Goal: Task Accomplishment & Management: Manage account settings

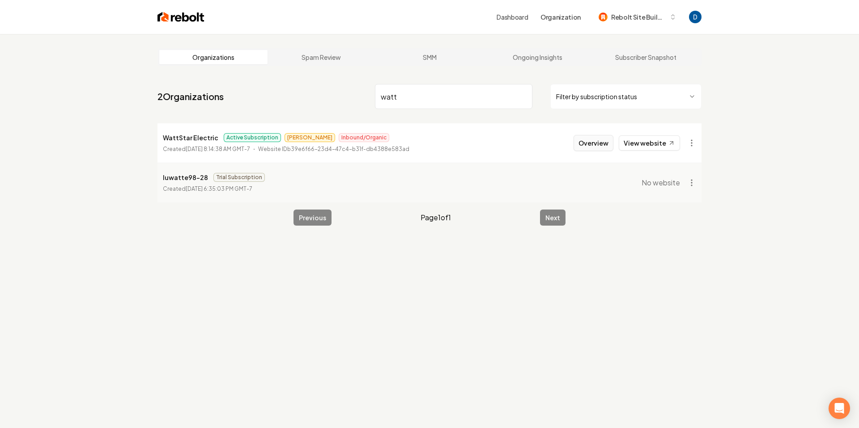
click at [605, 143] on button "Overview" at bounding box center [593, 143] width 40 height 16
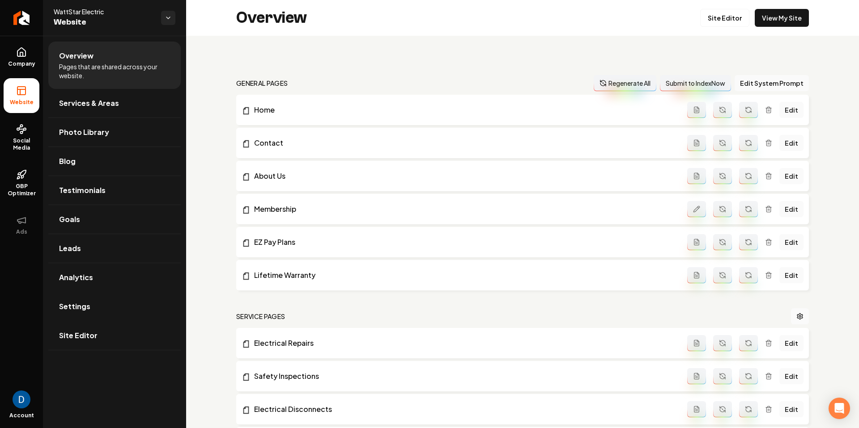
click at [105, 314] on link "Settings" at bounding box center [114, 306] width 132 height 29
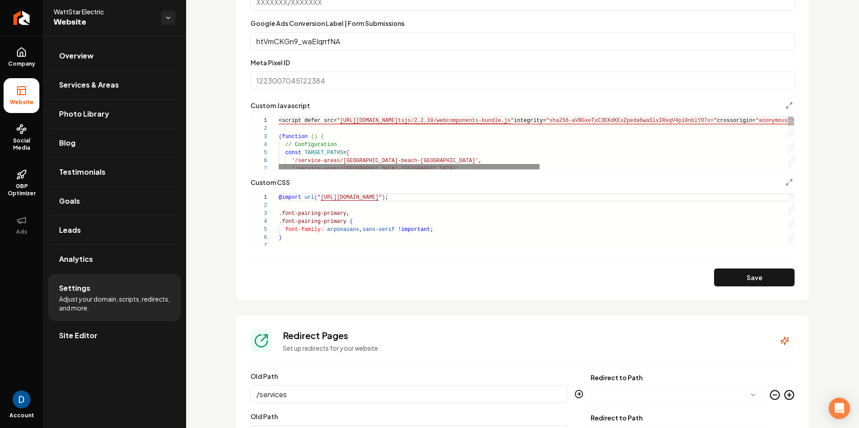
scroll to position [623, 0]
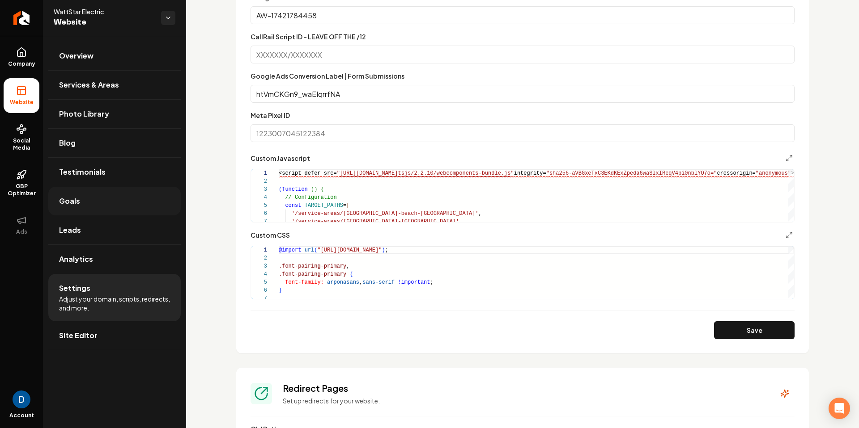
click at [120, 208] on link "Goals" at bounding box center [114, 201] width 132 height 29
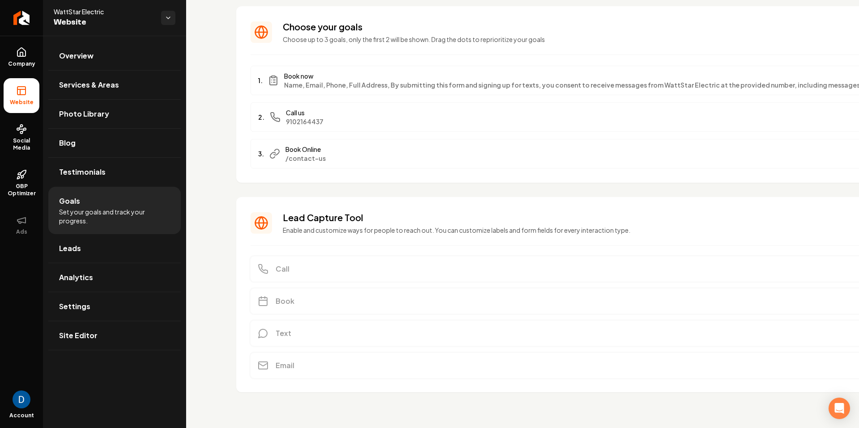
scroll to position [51, 0]
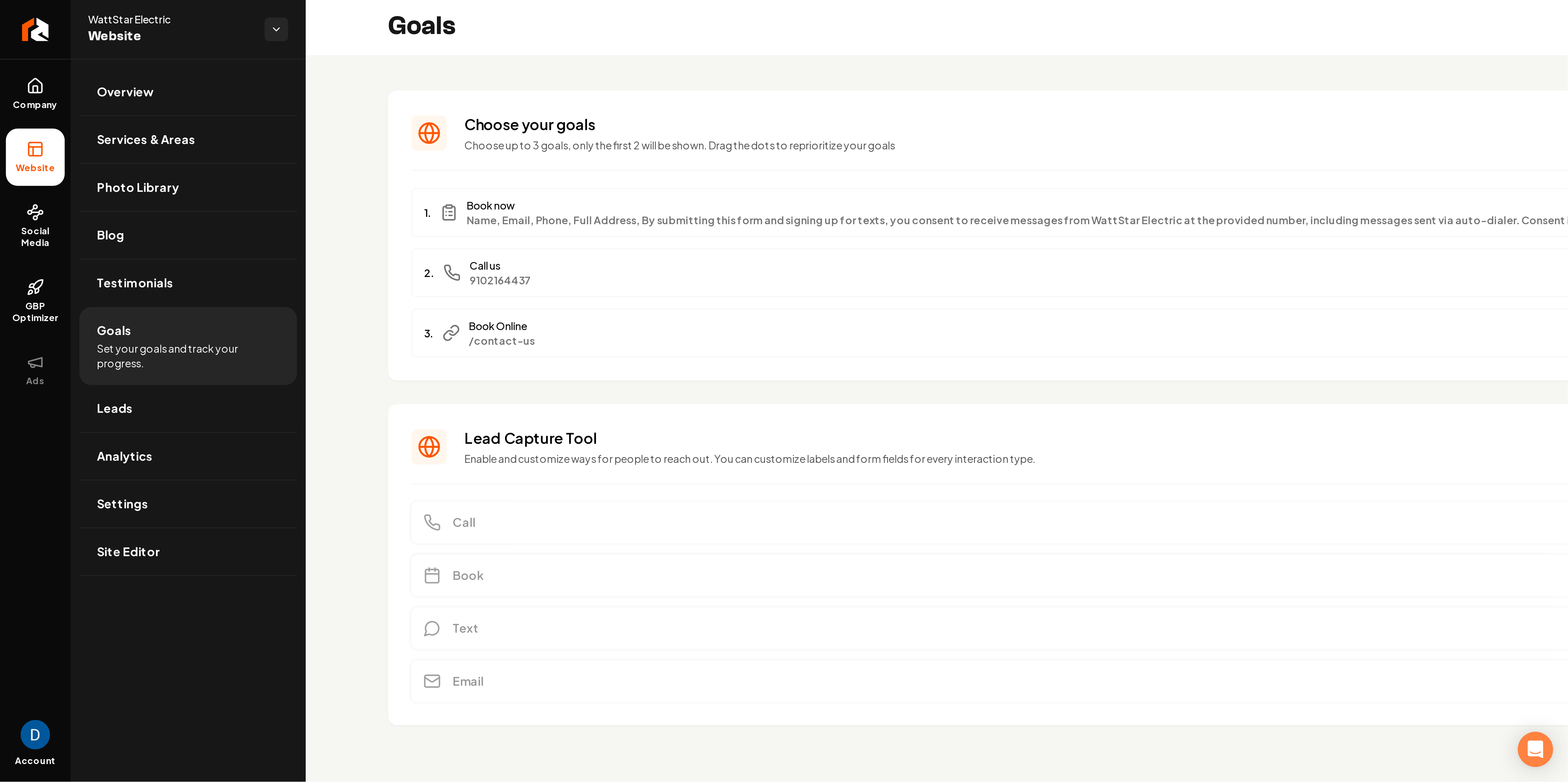
scroll to position [0, 0]
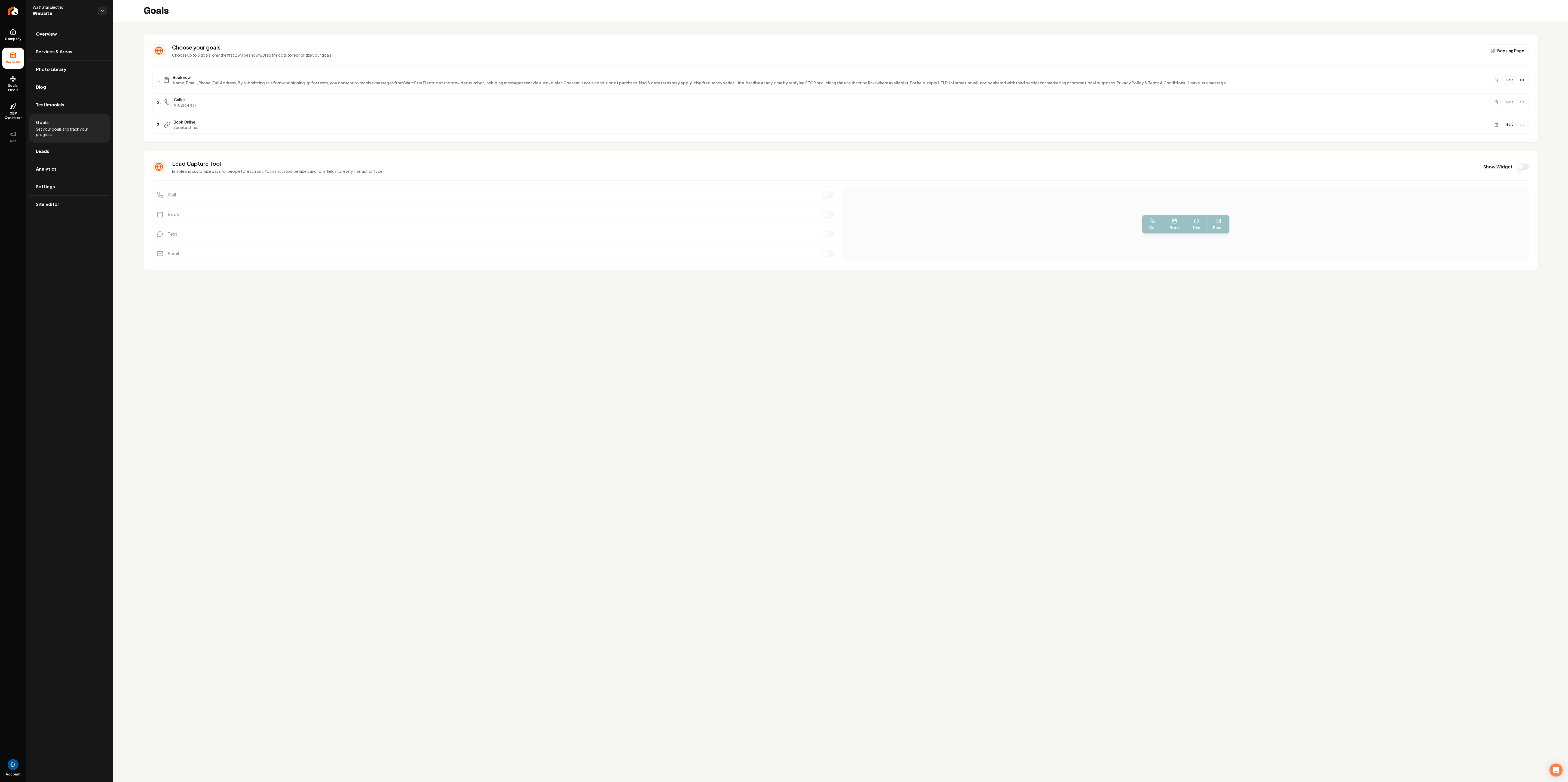
click at [522, 50] on span "Booking Page" at bounding box center [1511, 51] width 27 height 5
click at [522, 49] on span "Booking Page" at bounding box center [1511, 51] width 27 height 5
click at [522, 51] on span "Booking Page" at bounding box center [1511, 51] width 27 height 5
click at [522, 124] on icon "Main content area" at bounding box center [1496, 123] width 1 height 1
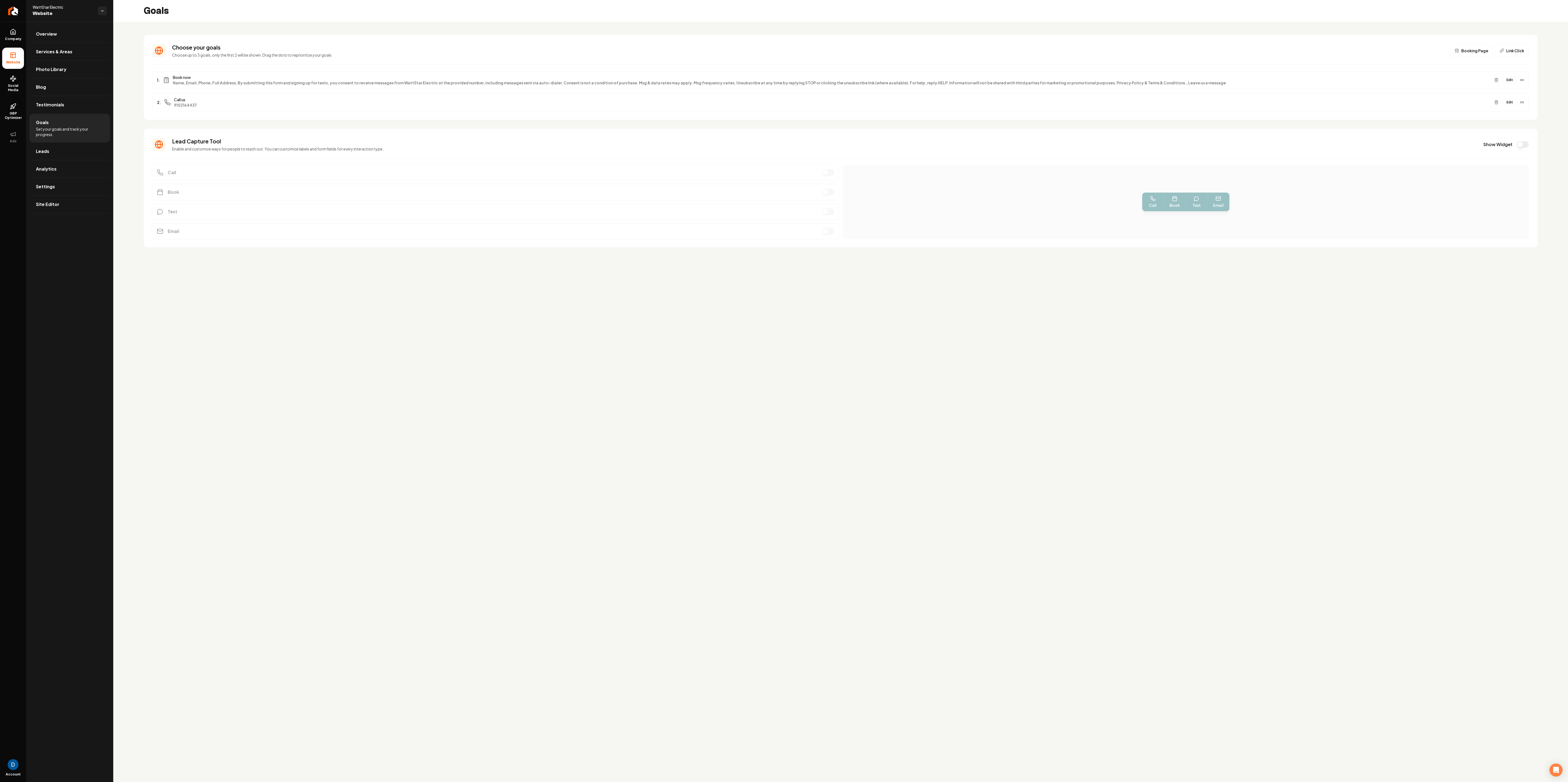
click at [522, 49] on icon "Main content area" at bounding box center [1457, 51] width 4 height 4
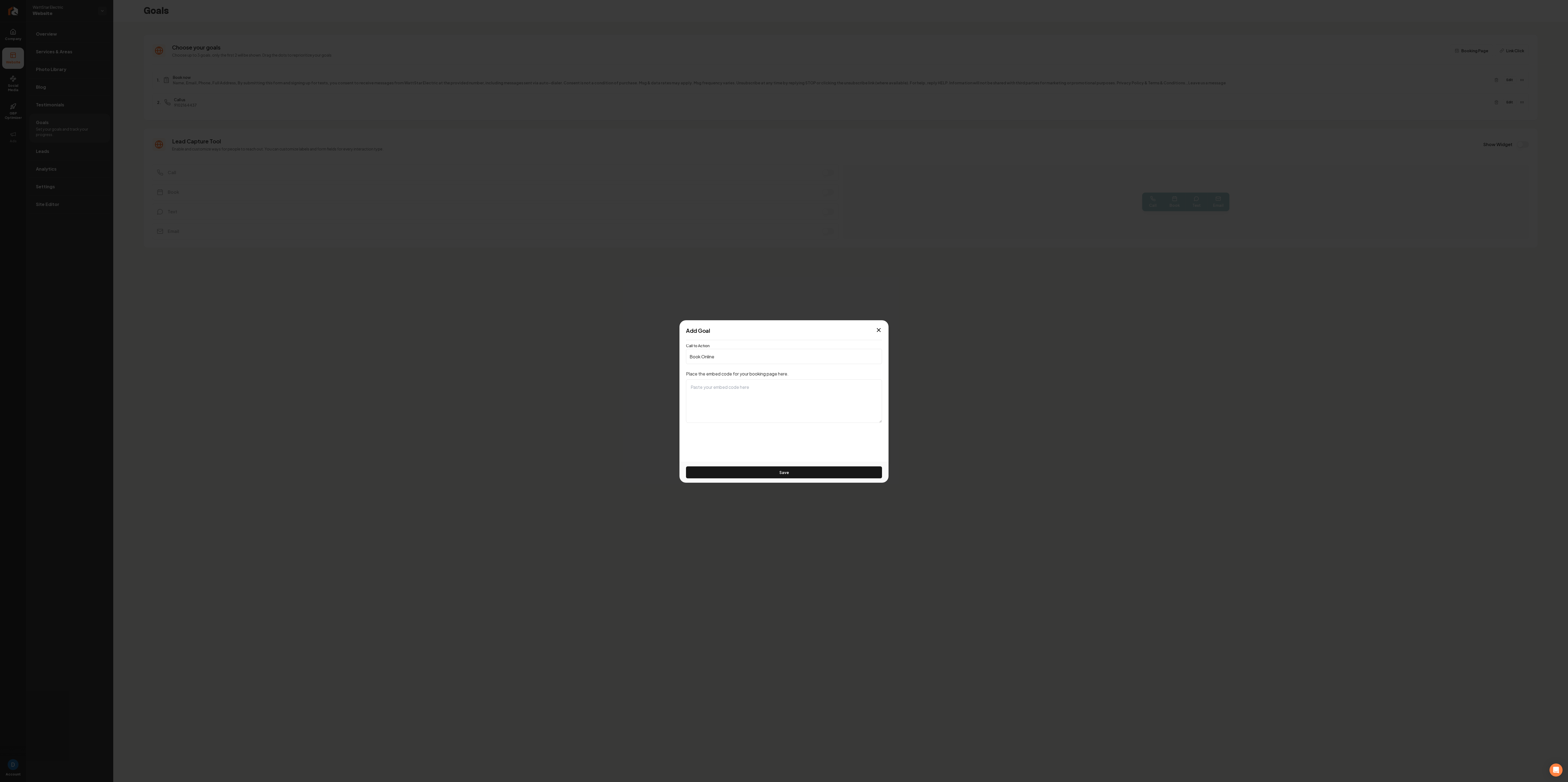
click at [522, 260] on textarea at bounding box center [784, 401] width 196 height 44
click at [522, 260] on input "Book Online" at bounding box center [784, 356] width 196 height 15
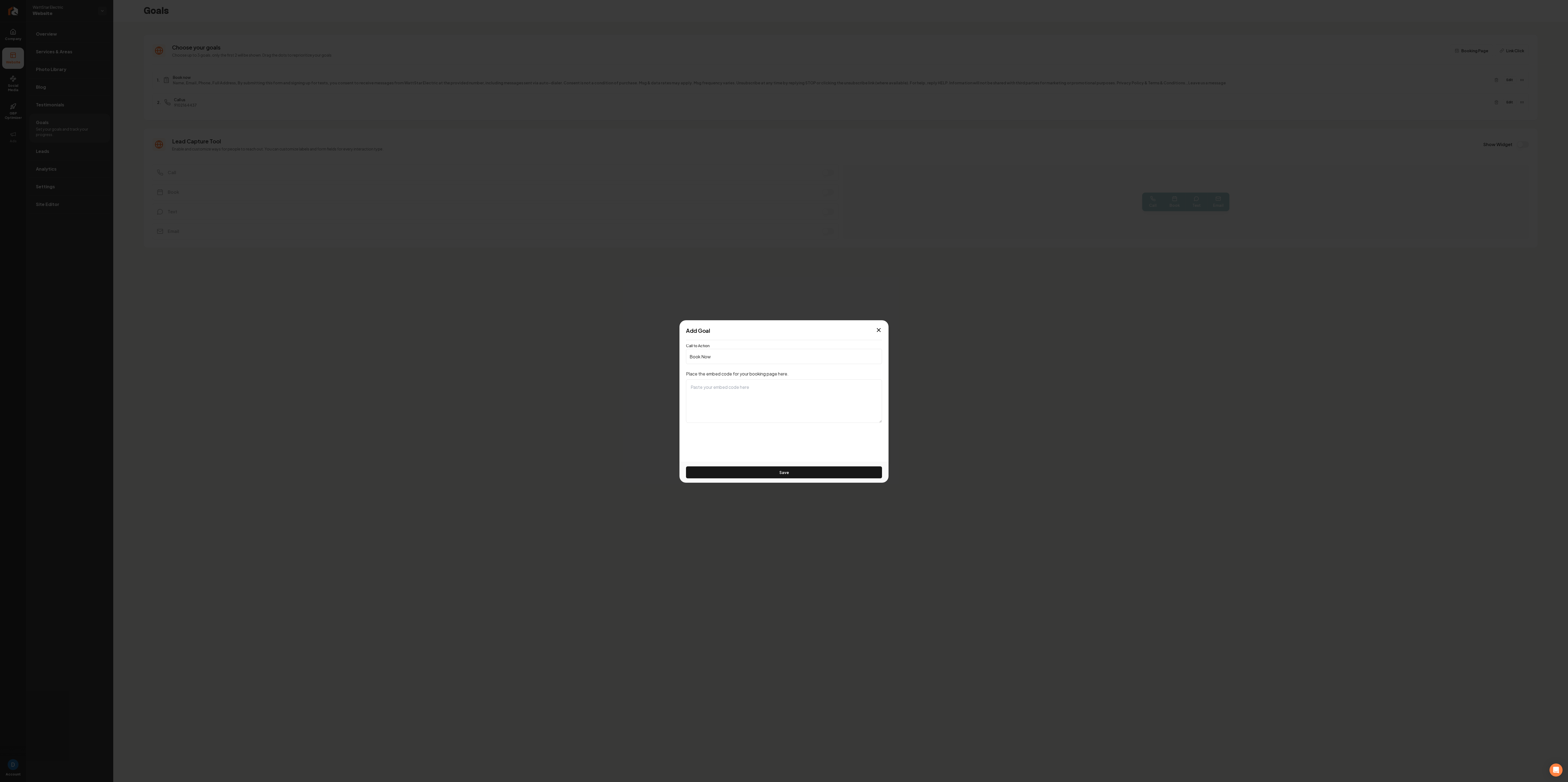
type input "Book Now"
click at [522, 260] on textarea at bounding box center [784, 401] width 196 height 44
paste textarea "<script> (function(q,w,e,r,t,y,u){q[t]=q[t]||function(){(q[t].q = q[t].q || [])…"
type textarea "<script> (function(q,w,e,r,t,y,u){q[t]=q[t]||function(){(q[t].q = q[t].q || [])…"
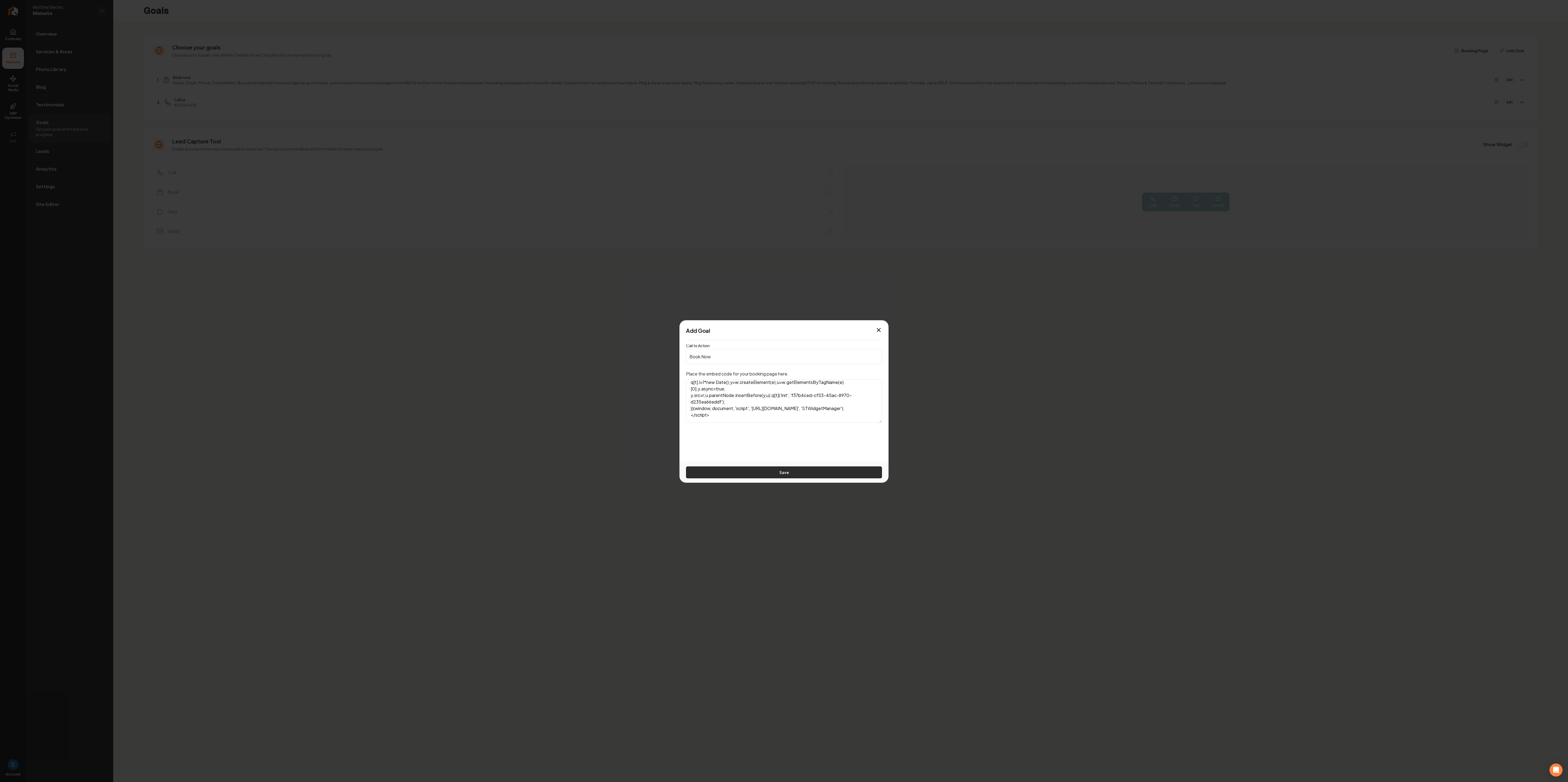
click at [522, 260] on button "Save" at bounding box center [784, 473] width 196 height 12
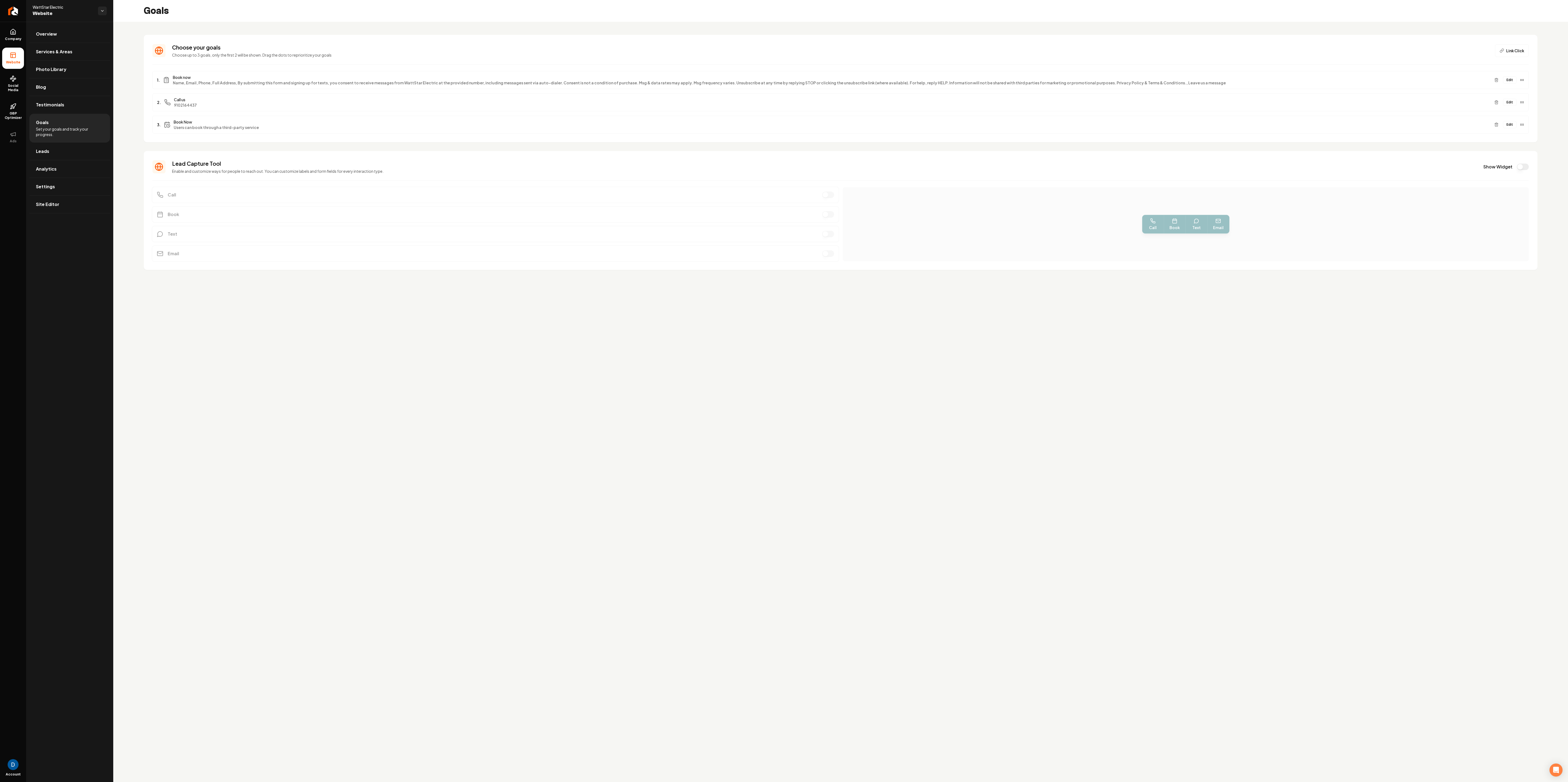
drag, startPoint x: 1507, startPoint y: 124, endPoint x: 1511, endPoint y: 119, distance: 6.4
click at [522, 119] on div "3. Book Now Users can book through a third-party service Edit" at bounding box center [840, 125] width 1376 height 18
click at [522, 80] on div "Edit" at bounding box center [1508, 78] width 32 height 9
click at [522, 127] on div "3. Book now Name, Email, Phone, Full Address, By submitting this form and signi…" at bounding box center [840, 125] width 1376 height 18
click at [522, 101] on div "1. Book now Name, Email, Phone, Full Address, By submitting this form and signi…" at bounding box center [840, 102] width 1376 height 63
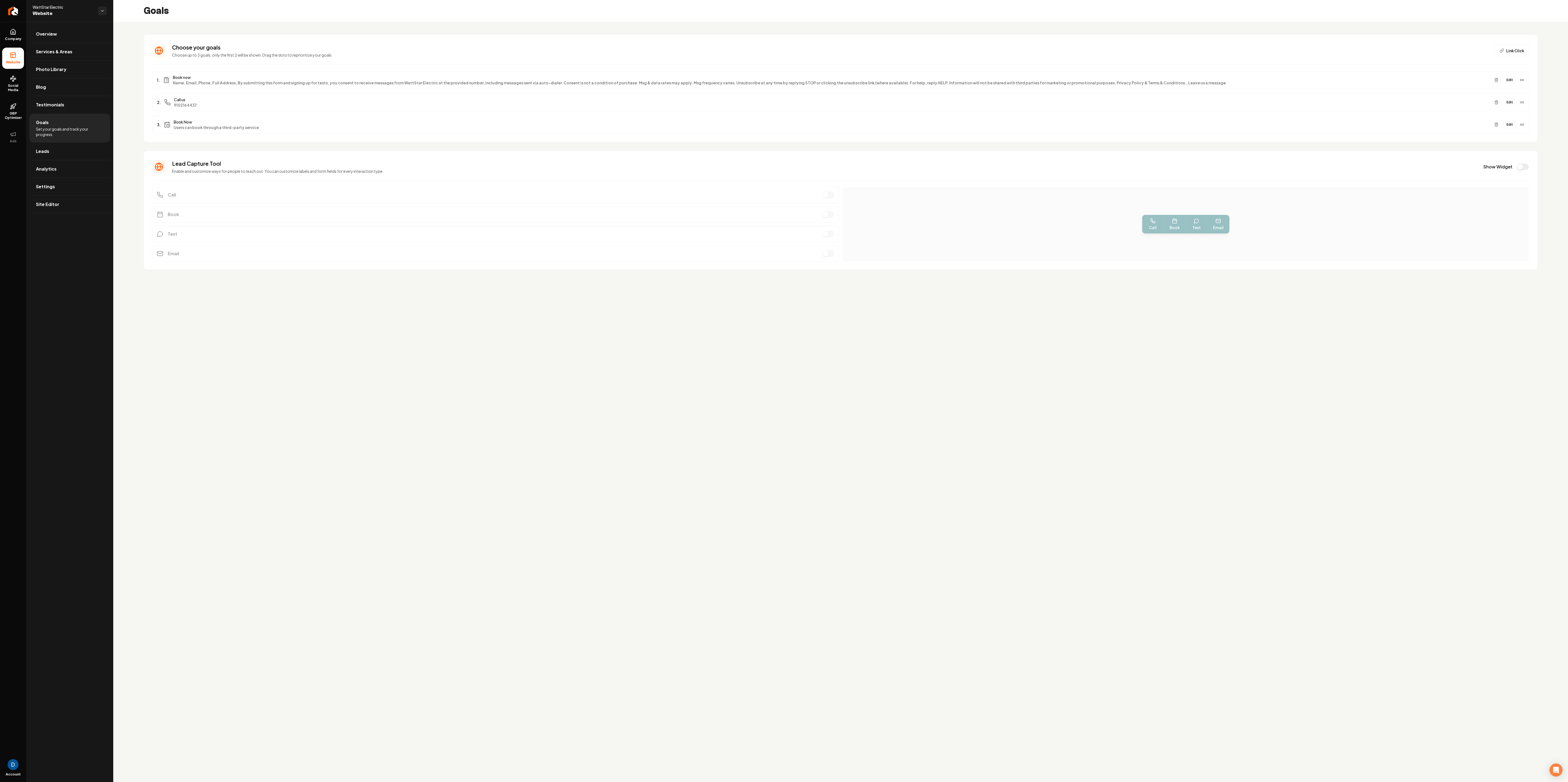
click at [44, 5] on span "WattStar Electric" at bounding box center [63, 7] width 61 height 5
copy span "WattStar Electric"
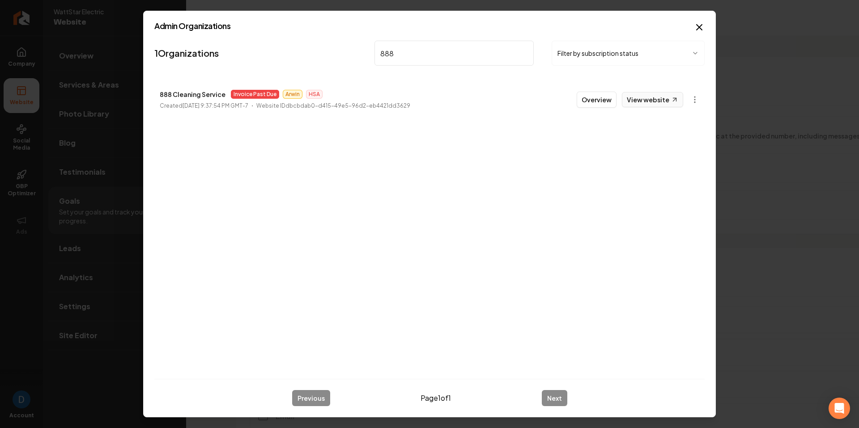
type input "888"
click at [661, 99] on link "View website" at bounding box center [652, 99] width 61 height 15
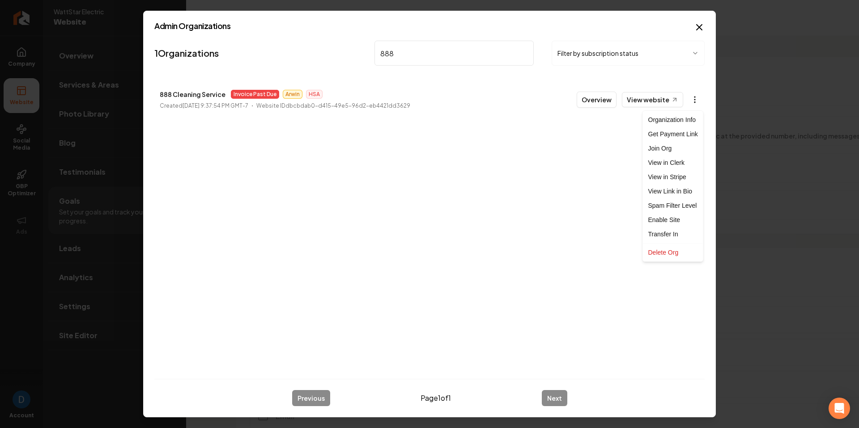
click at [695, 101] on body "Company Website Social Media GBP Optimizer Ads Account WattStar Electric Websit…" at bounding box center [429, 214] width 859 height 428
click at [675, 175] on link "View in Stripe" at bounding box center [672, 177] width 57 height 14
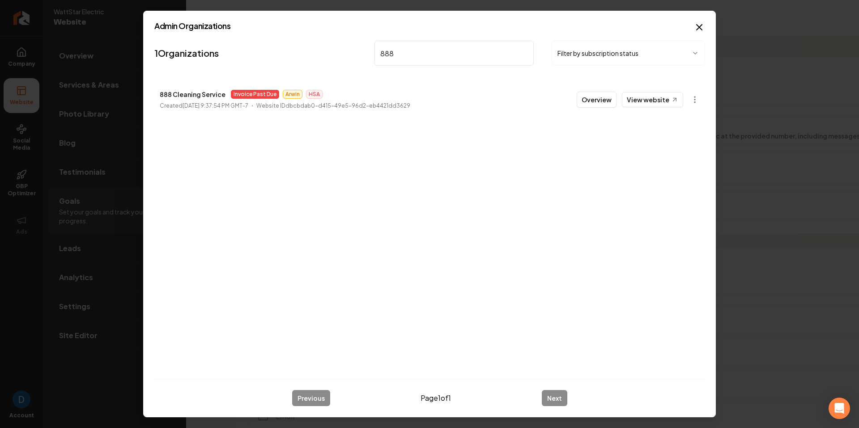
click at [619, 100] on div "Overview View website" at bounding box center [629, 100] width 106 height 16
click at [601, 104] on button "Overview" at bounding box center [596, 100] width 40 height 16
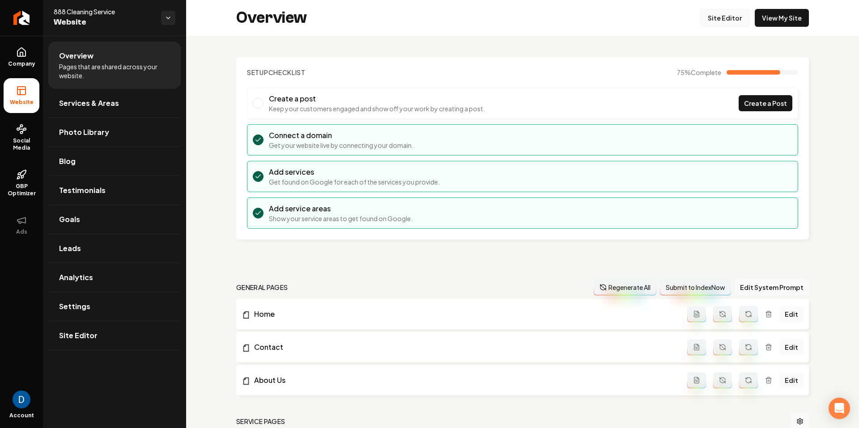
click at [719, 17] on link "Site Editor" at bounding box center [724, 18] width 49 height 18
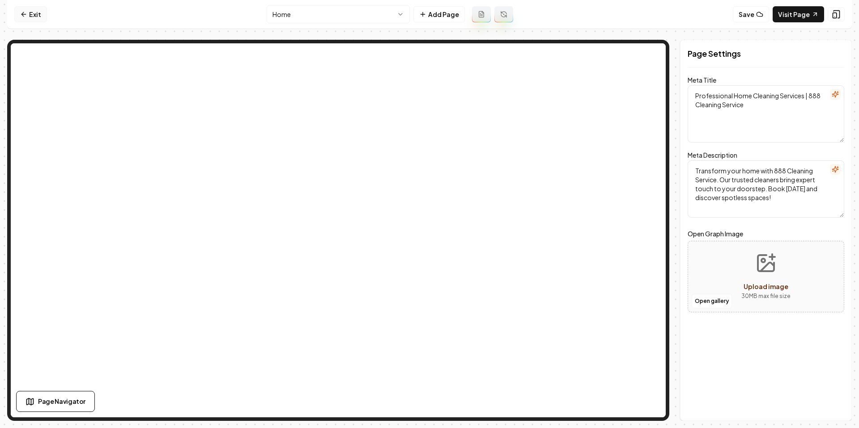
click at [40, 14] on link "Exit" at bounding box center [30, 14] width 33 height 16
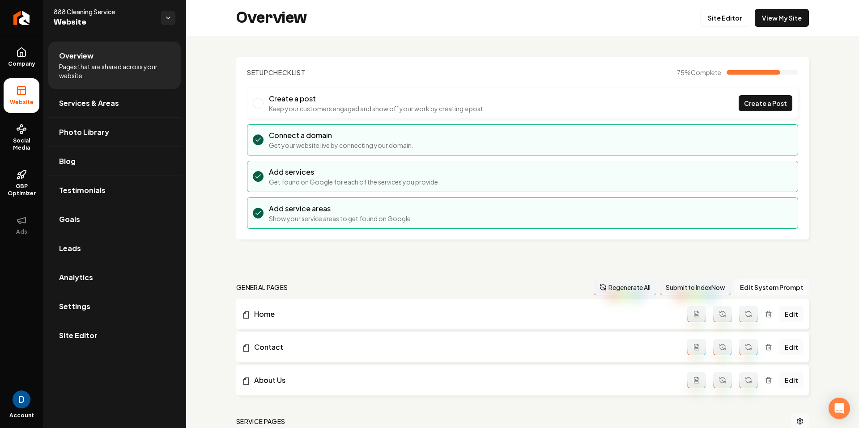
click at [70, 10] on span "888 Cleaning Service" at bounding box center [104, 11] width 100 height 9
click at [62, 13] on span "888 Cleaning Service" at bounding box center [104, 11] width 100 height 9
copy span "888"
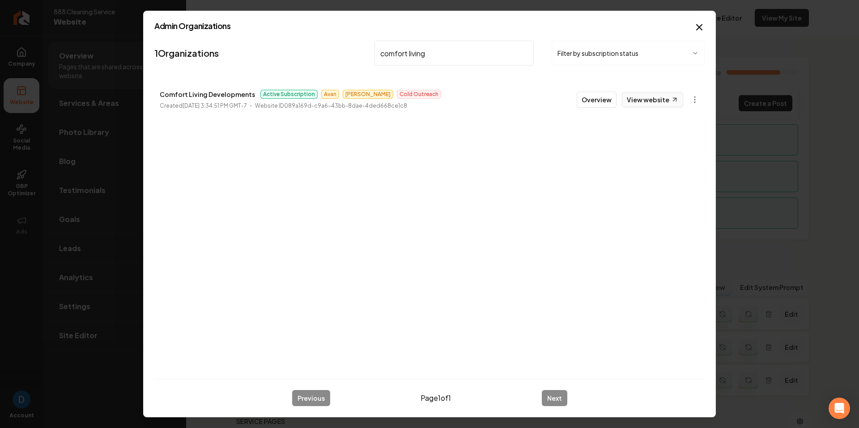
type input "comfort living"
click at [653, 97] on link "View website" at bounding box center [652, 99] width 61 height 15
click at [607, 100] on button "Overview" at bounding box center [596, 100] width 40 height 16
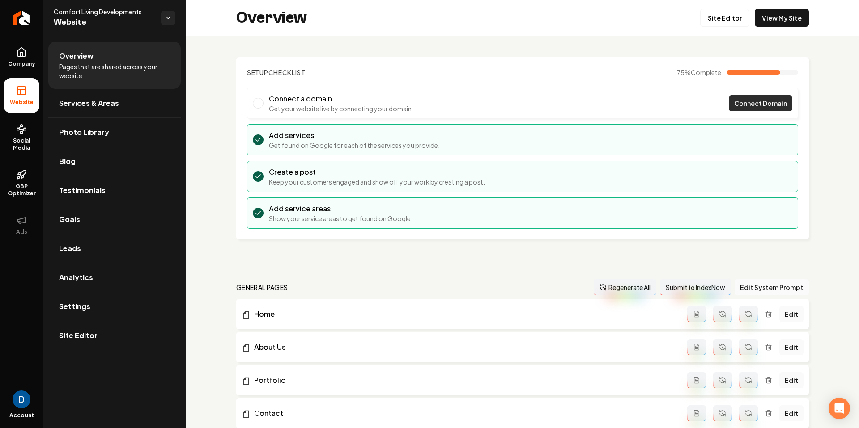
click at [768, 99] on span "Connect Domain" at bounding box center [760, 103] width 53 height 9
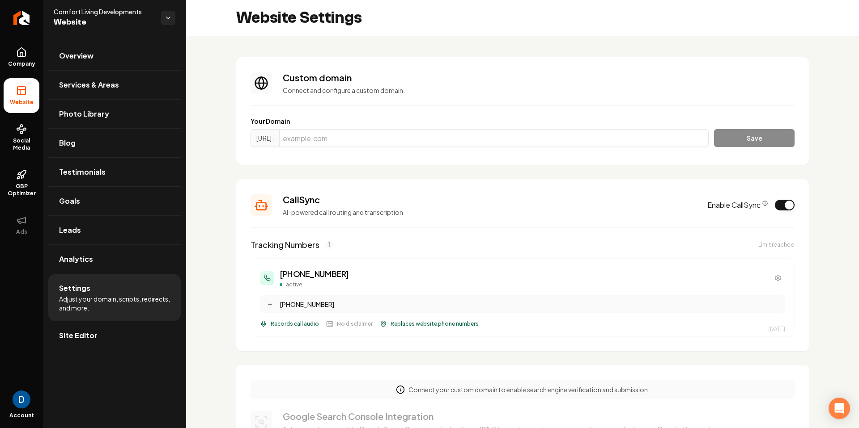
drag, startPoint x: 389, startPoint y: 121, endPoint x: 385, endPoint y: 132, distance: 12.3
click at [389, 121] on label "Your Domain" at bounding box center [522, 121] width 544 height 9
click at [383, 140] on input "Main content area" at bounding box center [493, 138] width 429 height 18
paste input "comfortlivingdevelopments.com"
type input "comfortlivingdevelopments.com"
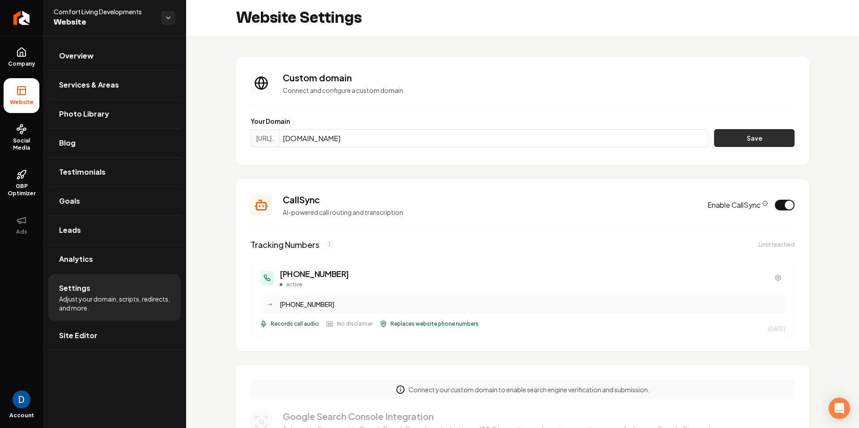
click at [767, 139] on button "Save" at bounding box center [754, 138] width 80 height 18
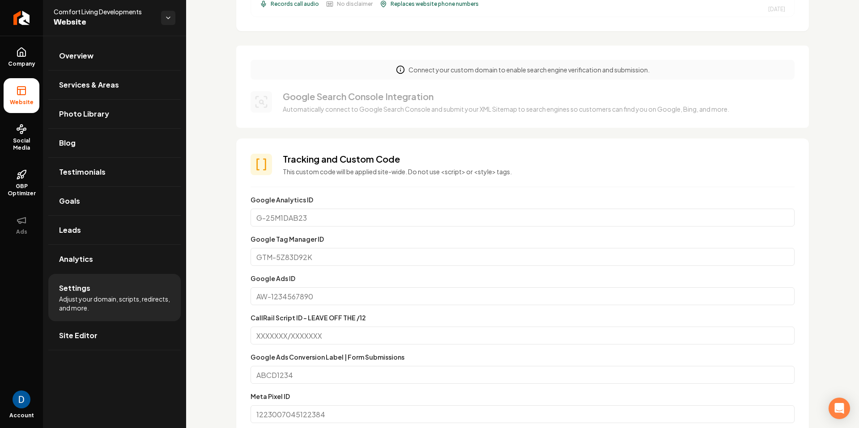
scroll to position [342, 0]
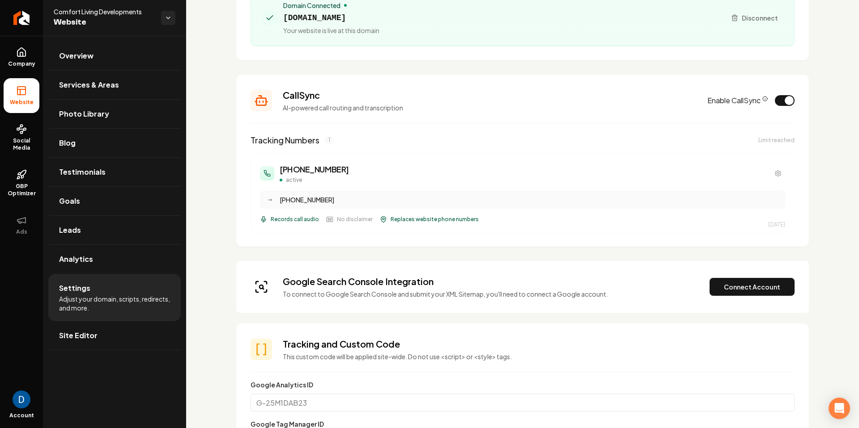
scroll to position [165, 0]
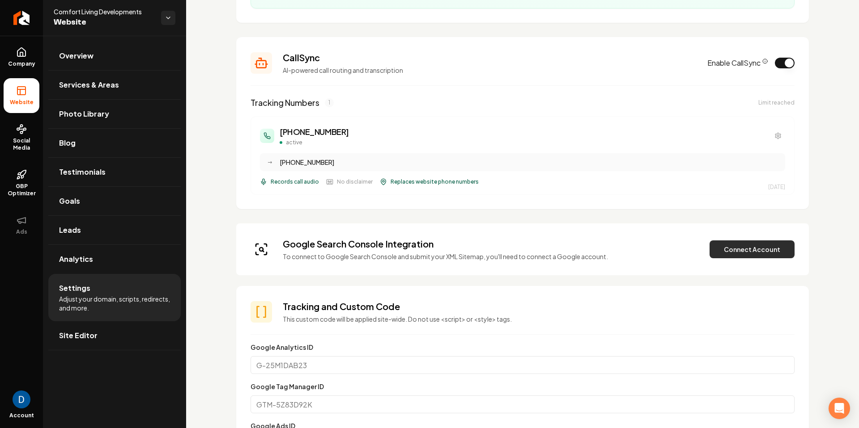
click at [761, 253] on button "Connect Account" at bounding box center [751, 250] width 85 height 18
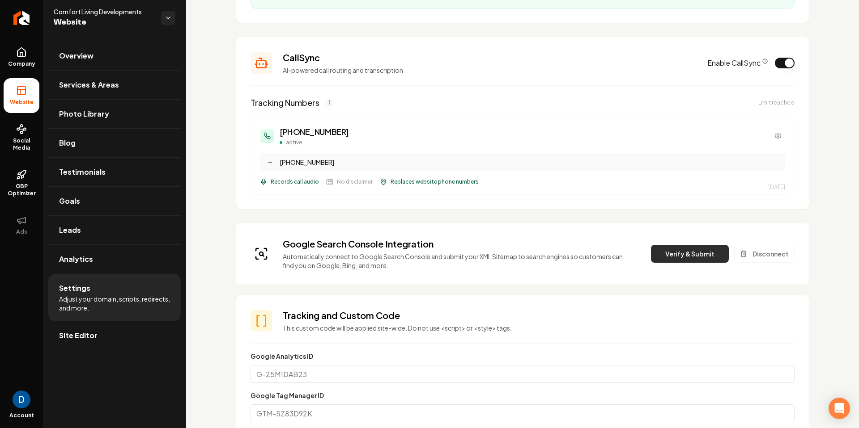
click at [689, 260] on button "Verify & Submit" at bounding box center [690, 254] width 78 height 18
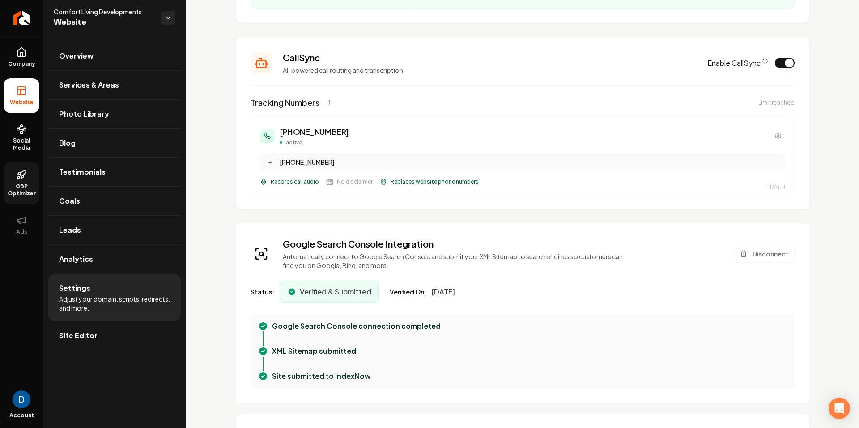
click at [33, 184] on span "GBP Optimizer" at bounding box center [22, 190] width 36 height 14
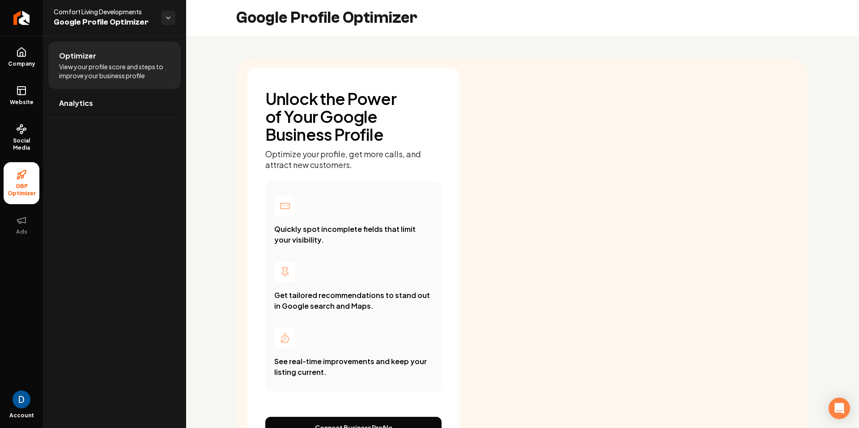
scroll to position [61, 0]
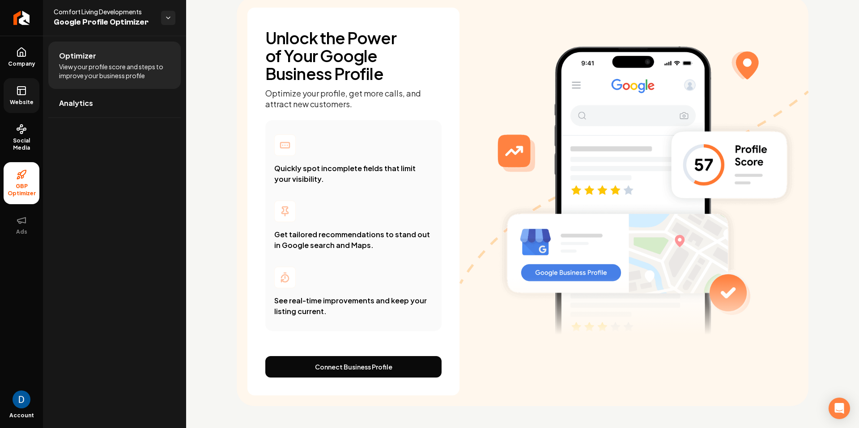
click at [32, 91] on link "Website" at bounding box center [22, 95] width 36 height 35
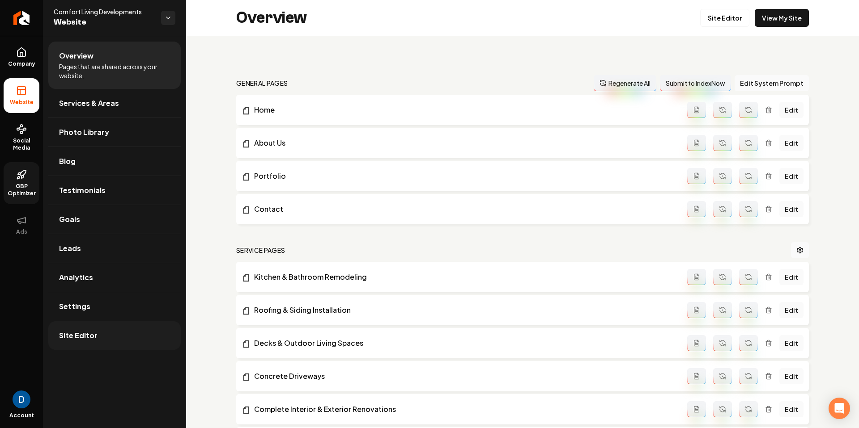
click at [127, 335] on link "Site Editor" at bounding box center [114, 336] width 132 height 29
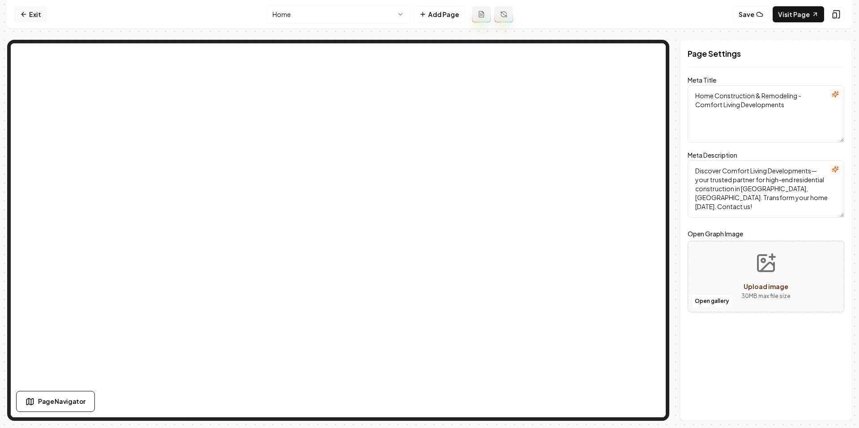
click at [23, 9] on link "Exit" at bounding box center [30, 14] width 33 height 16
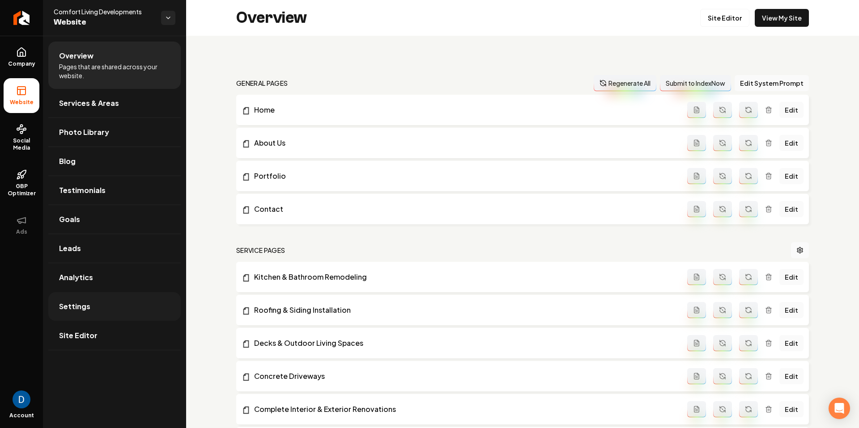
click at [97, 317] on link "Settings" at bounding box center [114, 306] width 132 height 29
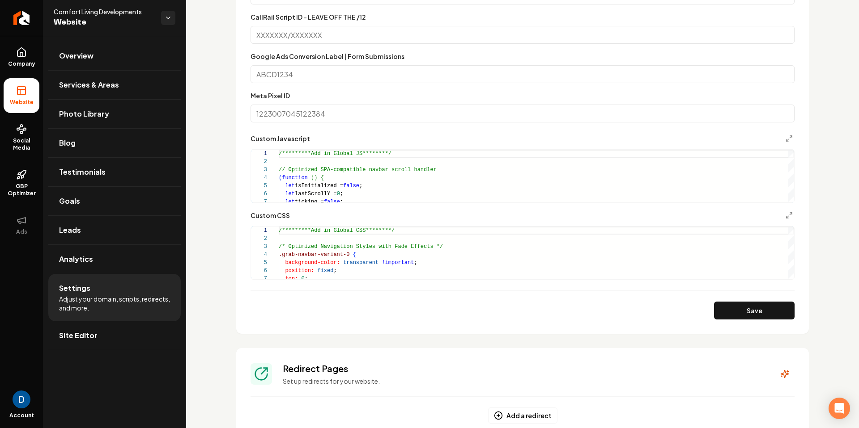
scroll to position [890, 0]
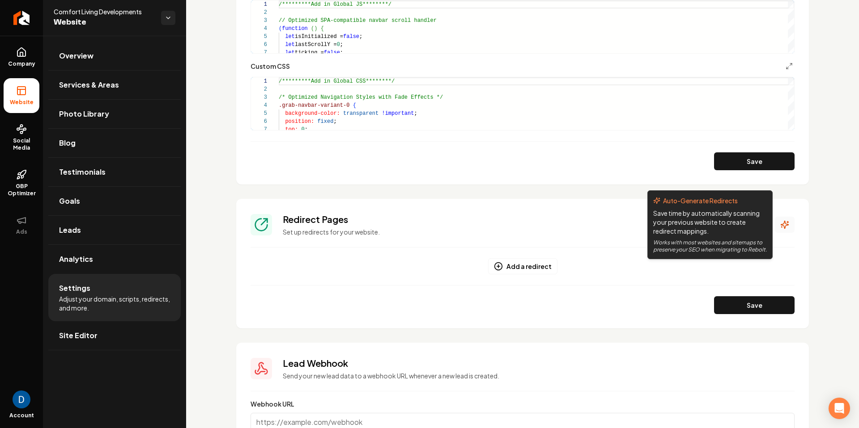
click at [785, 223] on icon "Main content area" at bounding box center [784, 224] width 9 height 9
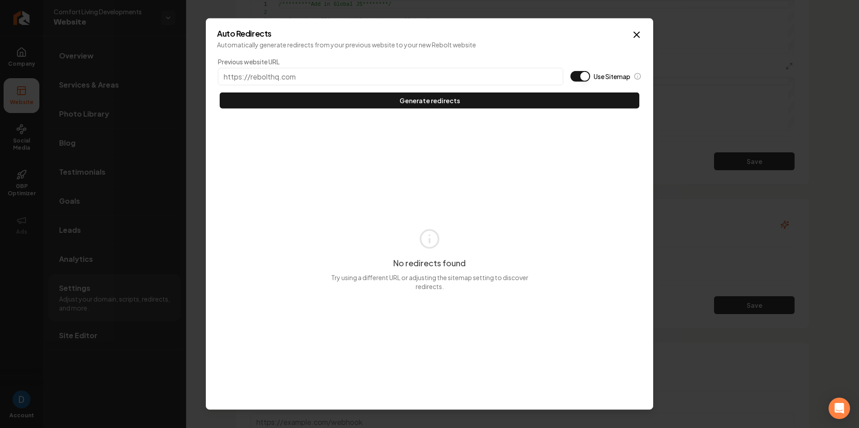
click at [577, 73] on button "Use Sitemap" at bounding box center [580, 76] width 20 height 11
click at [577, 72] on button "Use Sitemap" at bounding box center [580, 76] width 20 height 11
click at [579, 77] on button "Use Sitemap" at bounding box center [580, 76] width 20 height 11
click at [579, 76] on button "Use Sitemap" at bounding box center [580, 76] width 20 height 11
click at [586, 76] on button "Use Sitemap" at bounding box center [580, 76] width 20 height 11
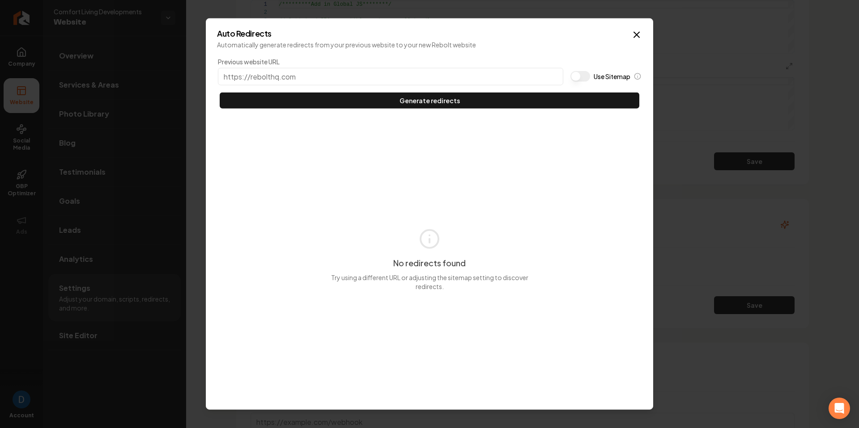
type button "on"
click at [570, 71] on button "Use Sitemap" at bounding box center [580, 76] width 20 height 11
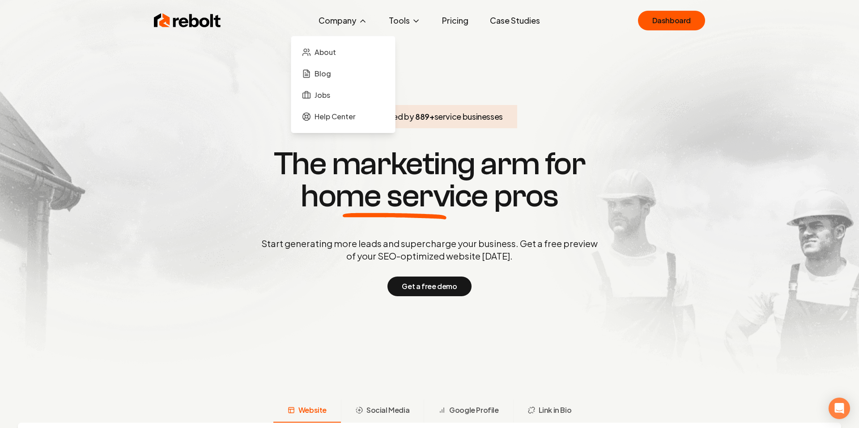
click at [339, 21] on button "Company" at bounding box center [342, 21] width 63 height 18
click at [360, 114] on link "Help Center" at bounding box center [342, 117] width 89 height 18
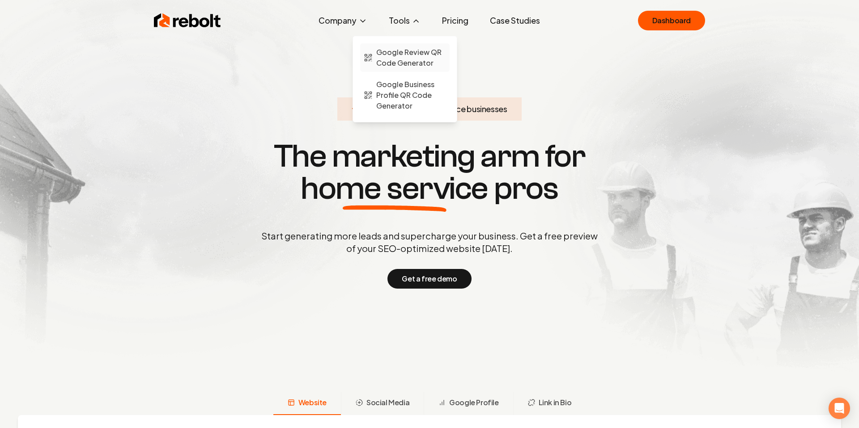
scroll to position [8, 0]
click at [395, 53] on span "Google Review QR Code Generator" at bounding box center [411, 57] width 70 height 21
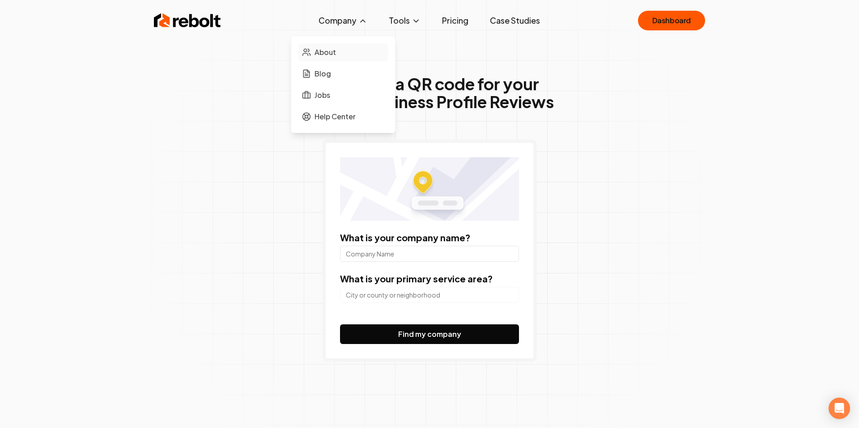
click at [342, 55] on link "About" at bounding box center [342, 52] width 89 height 18
